Goal: Task Accomplishment & Management: Manage account settings

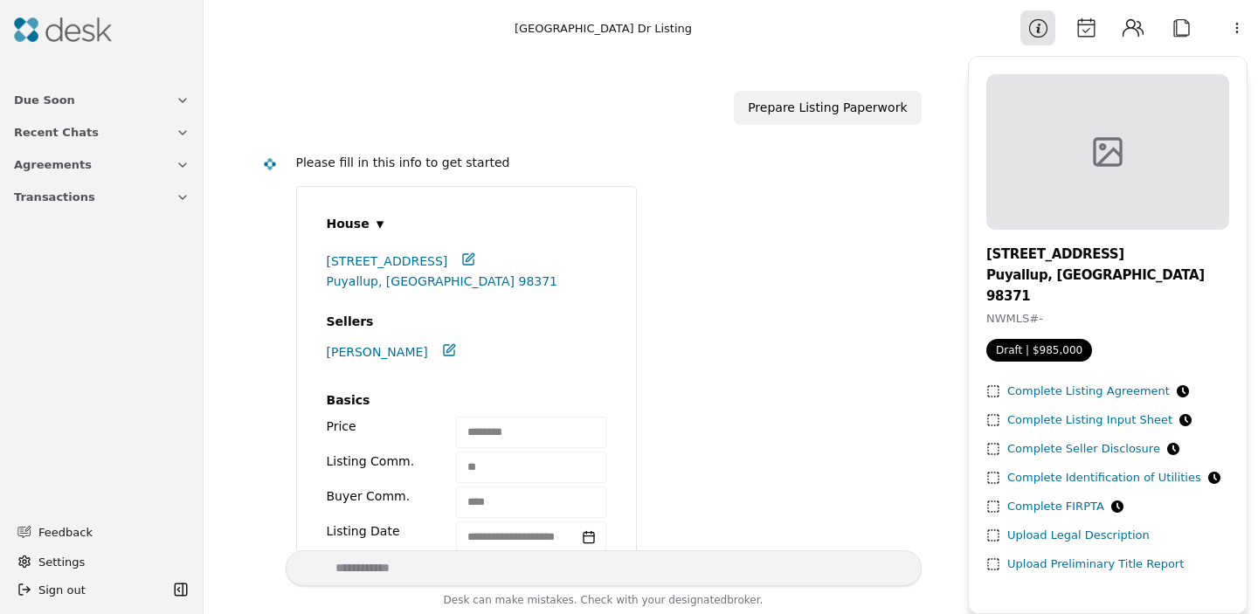
scroll to position [507, 0]
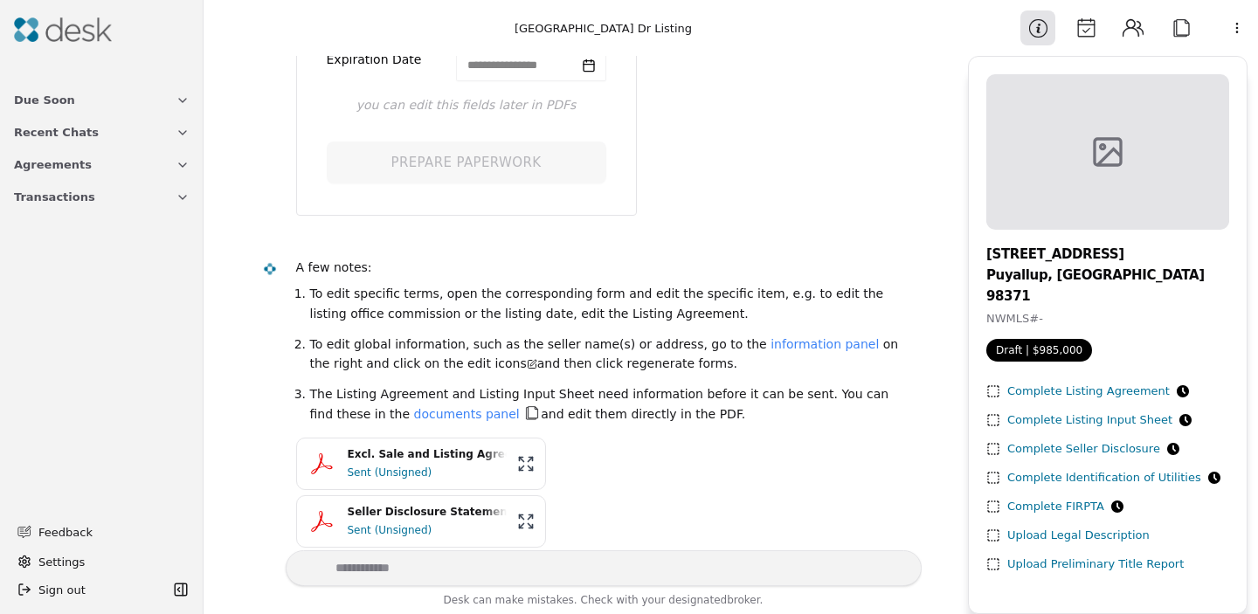
click at [86, 110] on button "Due Soon" at bounding box center [101, 100] width 197 height 32
click at [85, 216] on span "Recent Chats" at bounding box center [56, 220] width 85 height 18
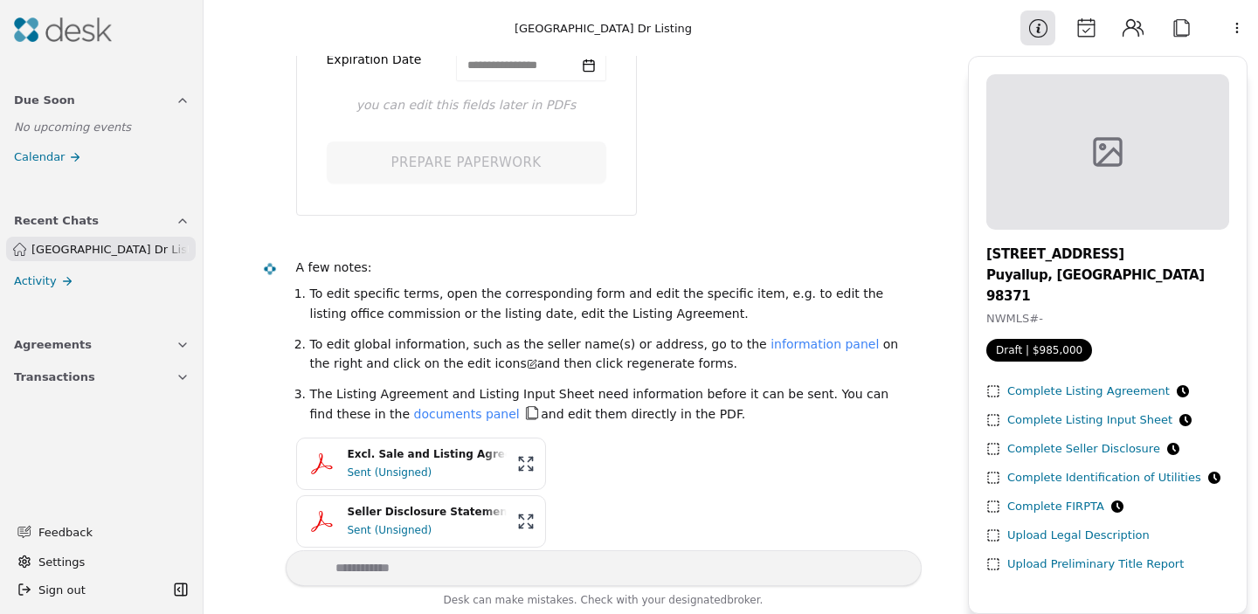
click at [66, 28] on img at bounding box center [63, 29] width 98 height 24
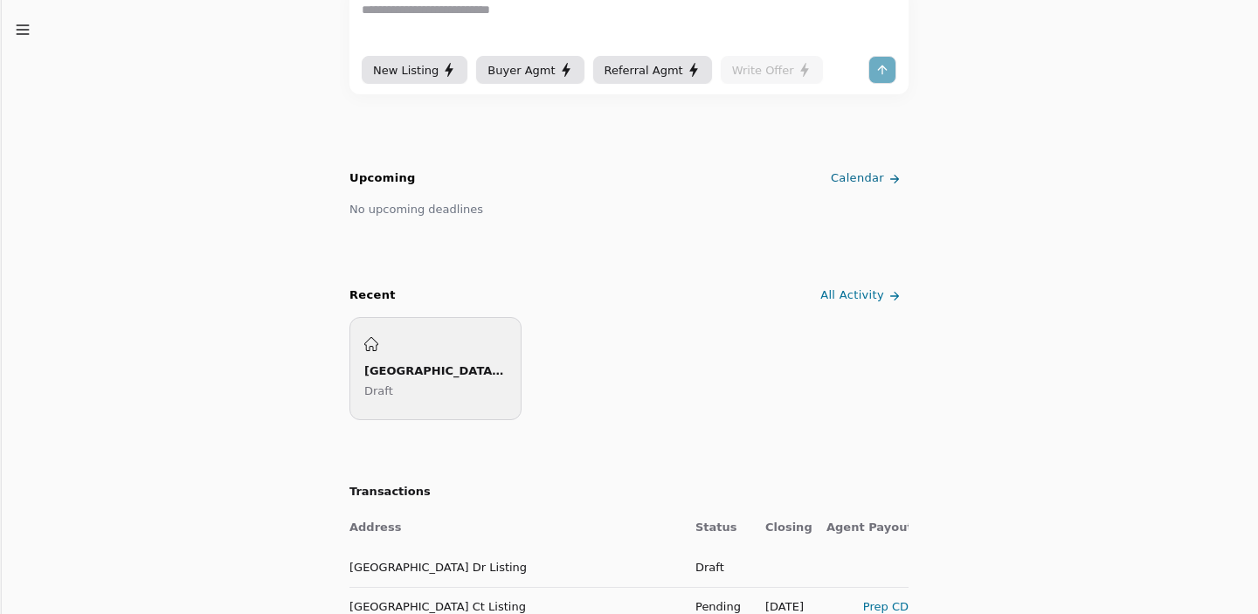
scroll to position [326, 0]
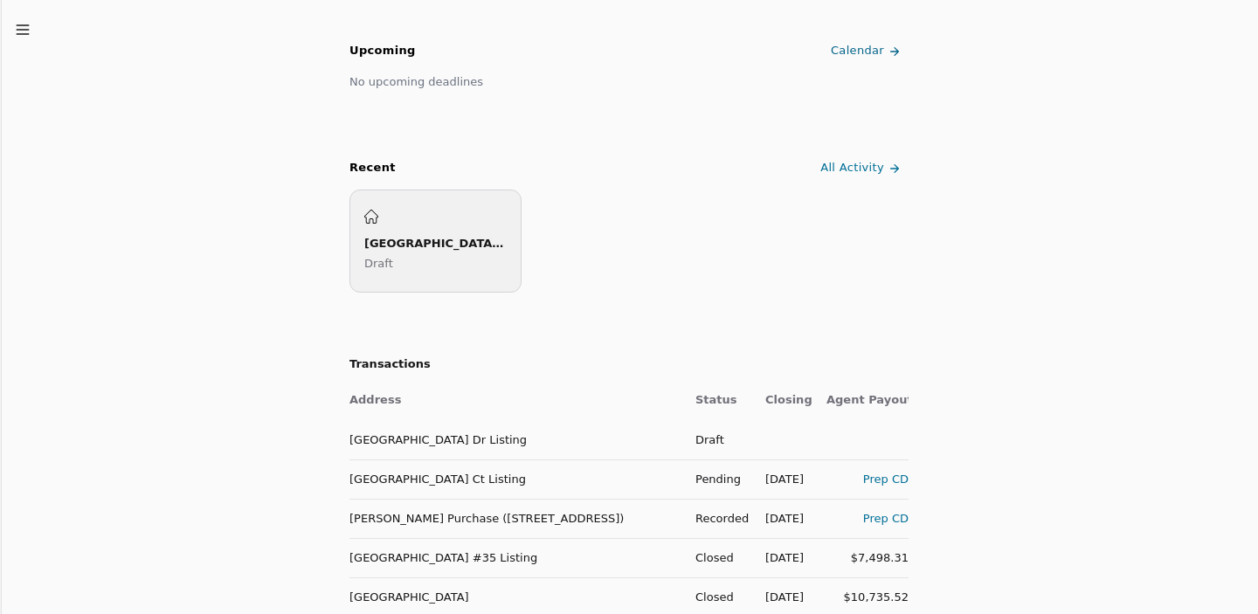
click at [439, 436] on td "[GEOGRAPHIC_DATA] Dr Listing" at bounding box center [515, 439] width 332 height 39
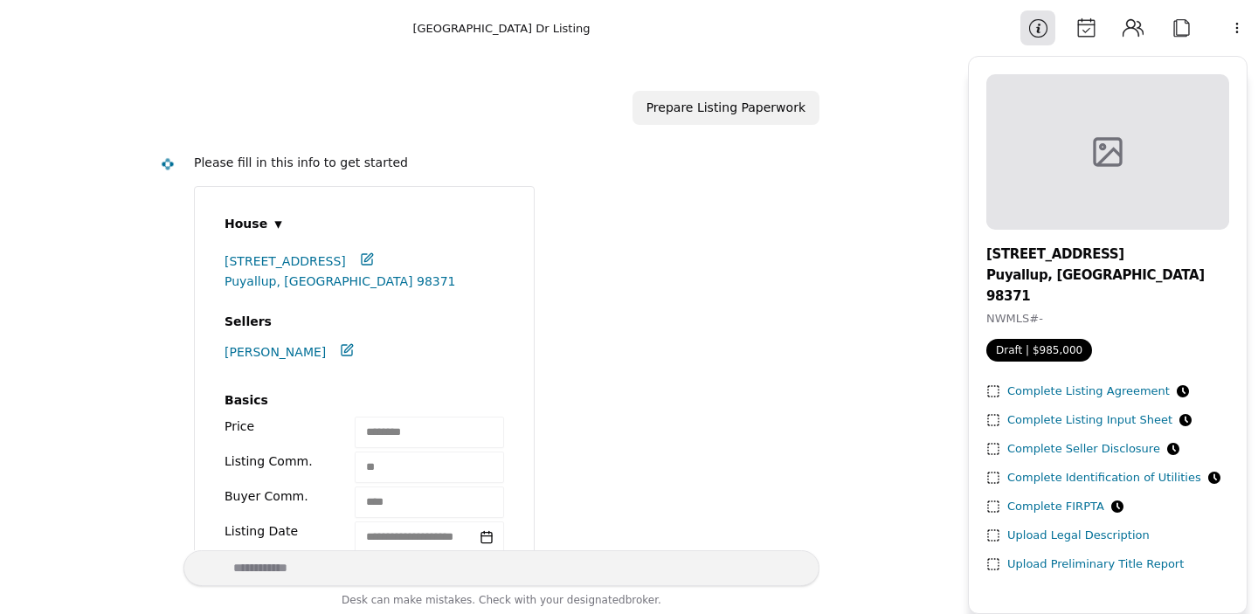
scroll to position [1243, 0]
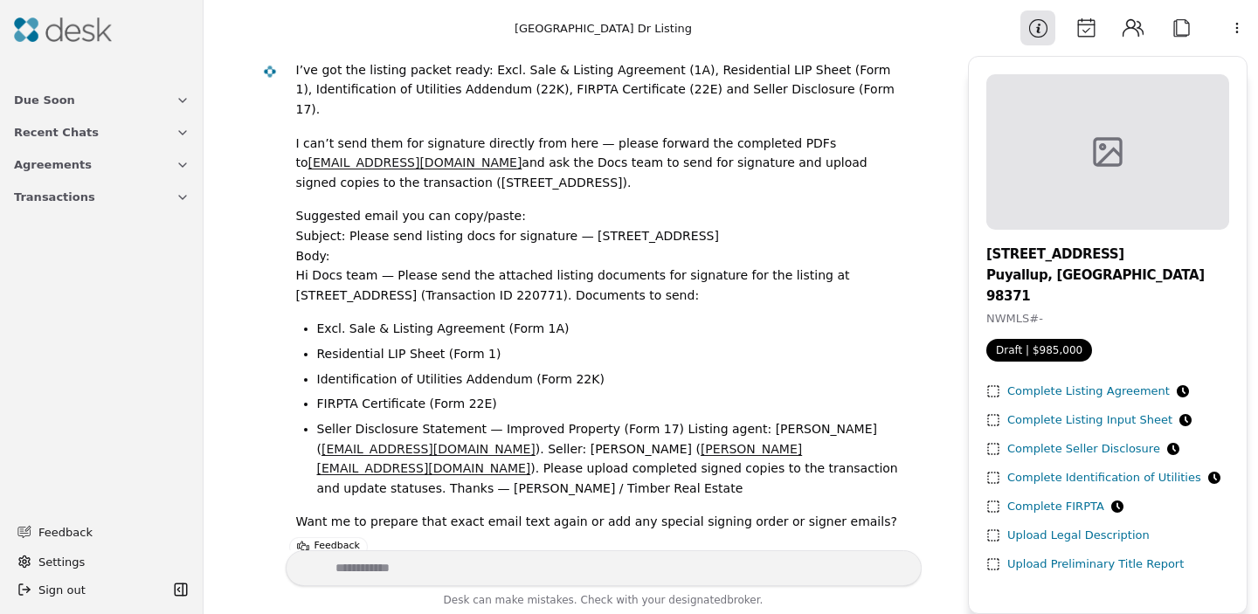
click at [142, 195] on button "Transactions" at bounding box center [101, 197] width 197 height 32
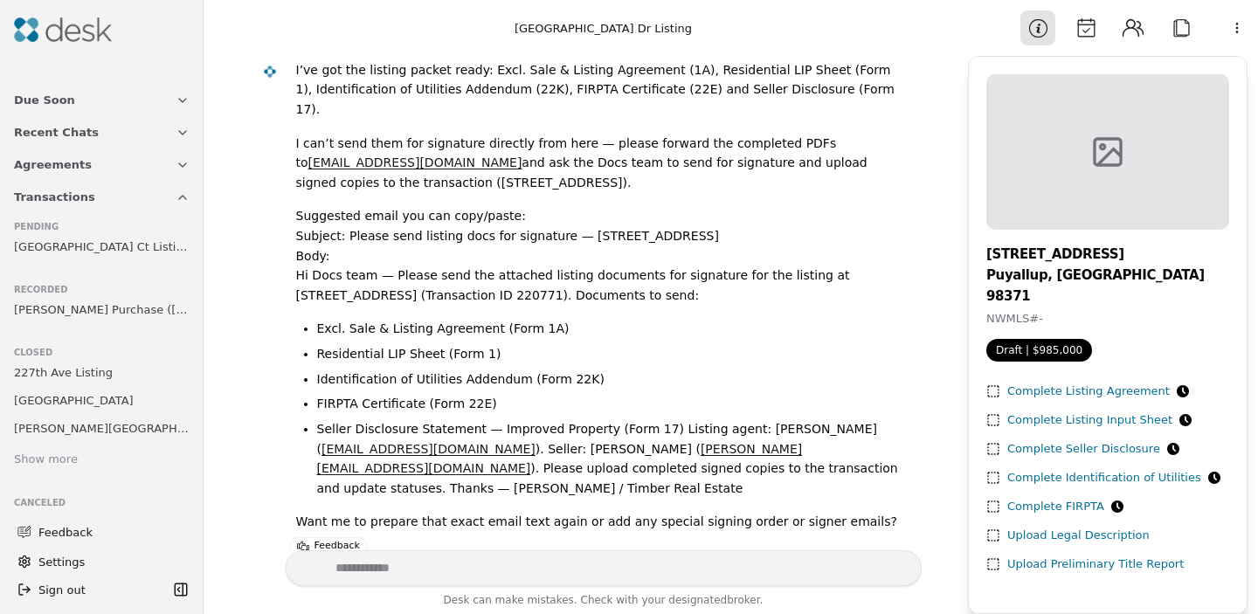
click at [142, 195] on button "Transactions" at bounding box center [101, 197] width 197 height 32
